Goal: Find specific page/section: Find specific page/section

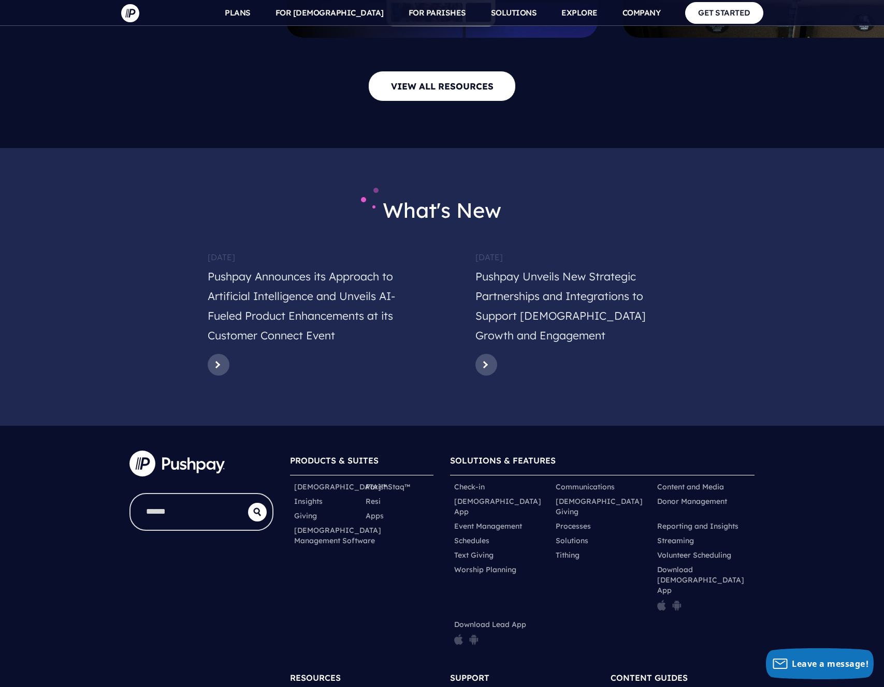
scroll to position [4898, 0]
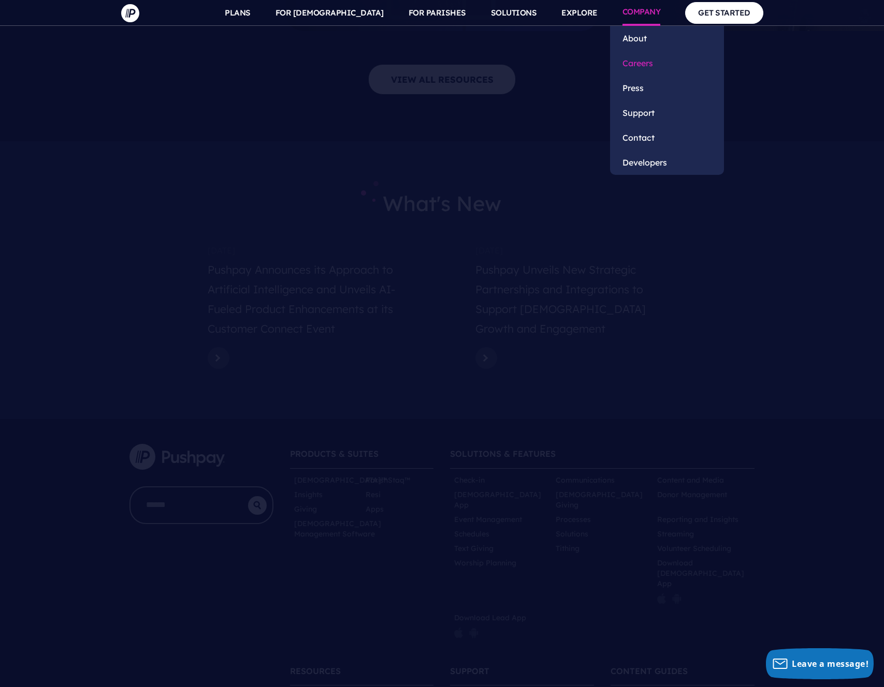
click at [634, 63] on link "Careers" at bounding box center [667, 63] width 114 height 25
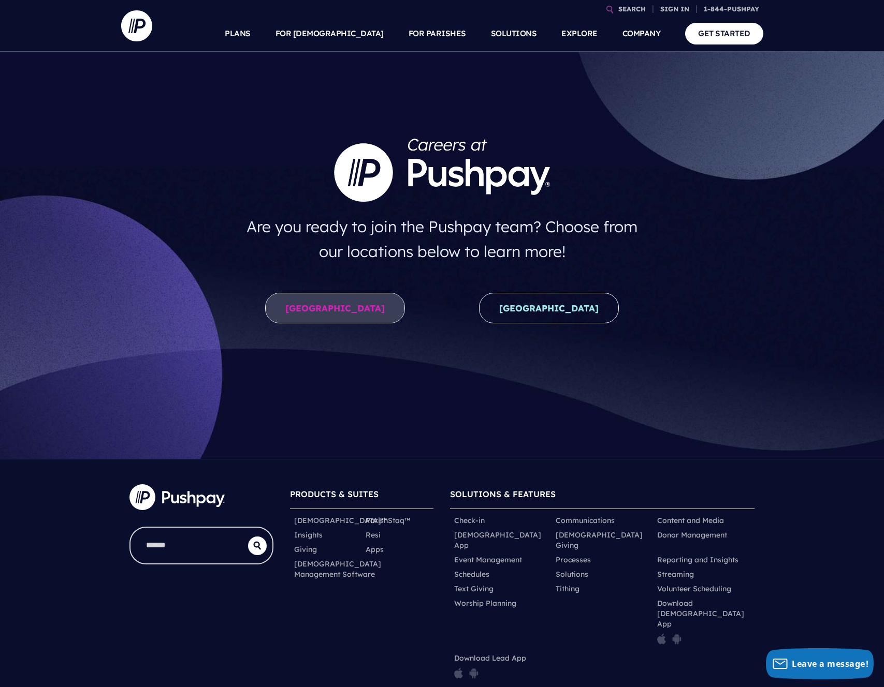
click at [348, 315] on link "United States" at bounding box center [335, 308] width 140 height 31
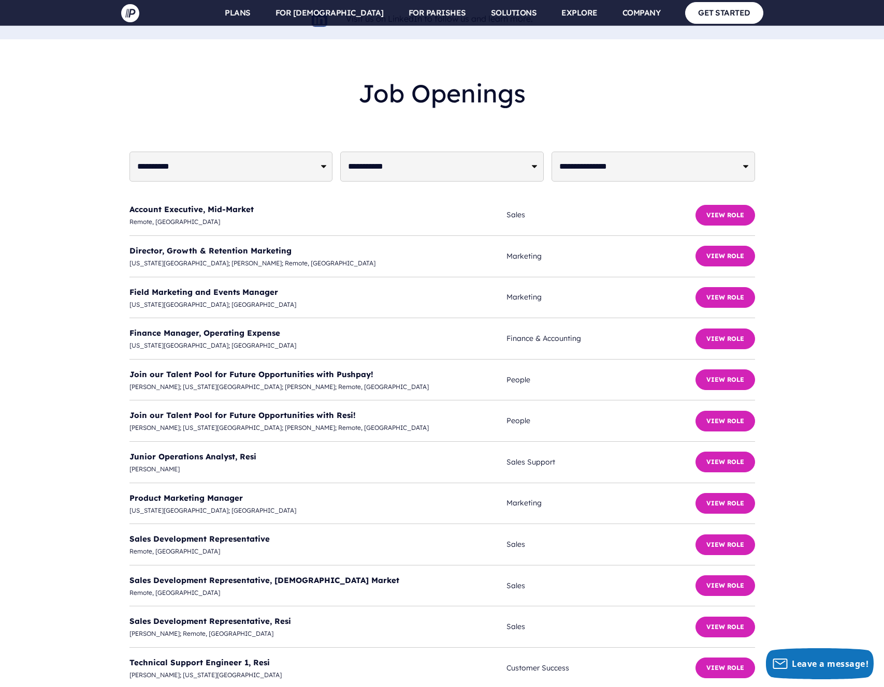
scroll to position [2509, 0]
